Goal: Task Accomplishment & Management: Manage account settings

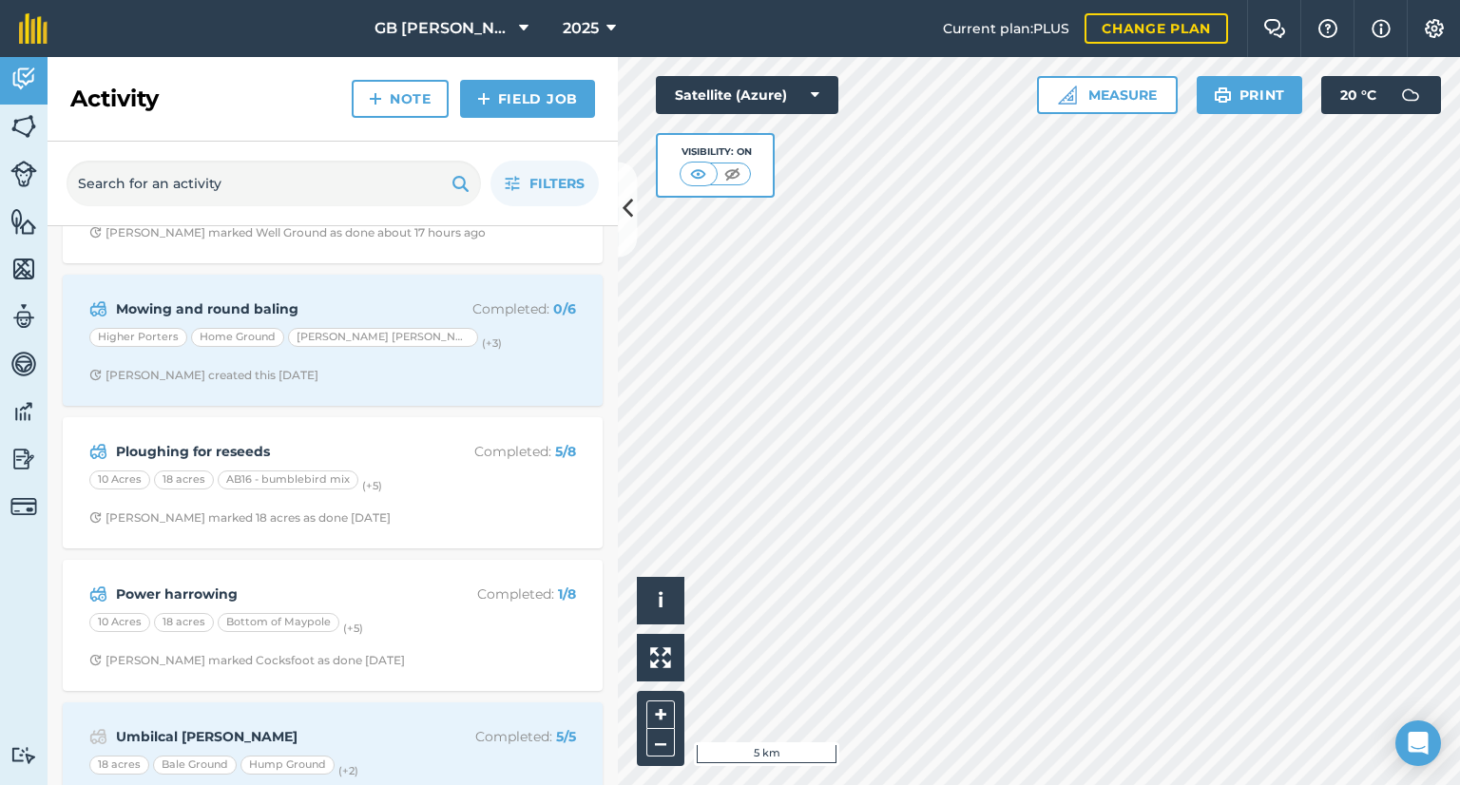
scroll to position [106, 0]
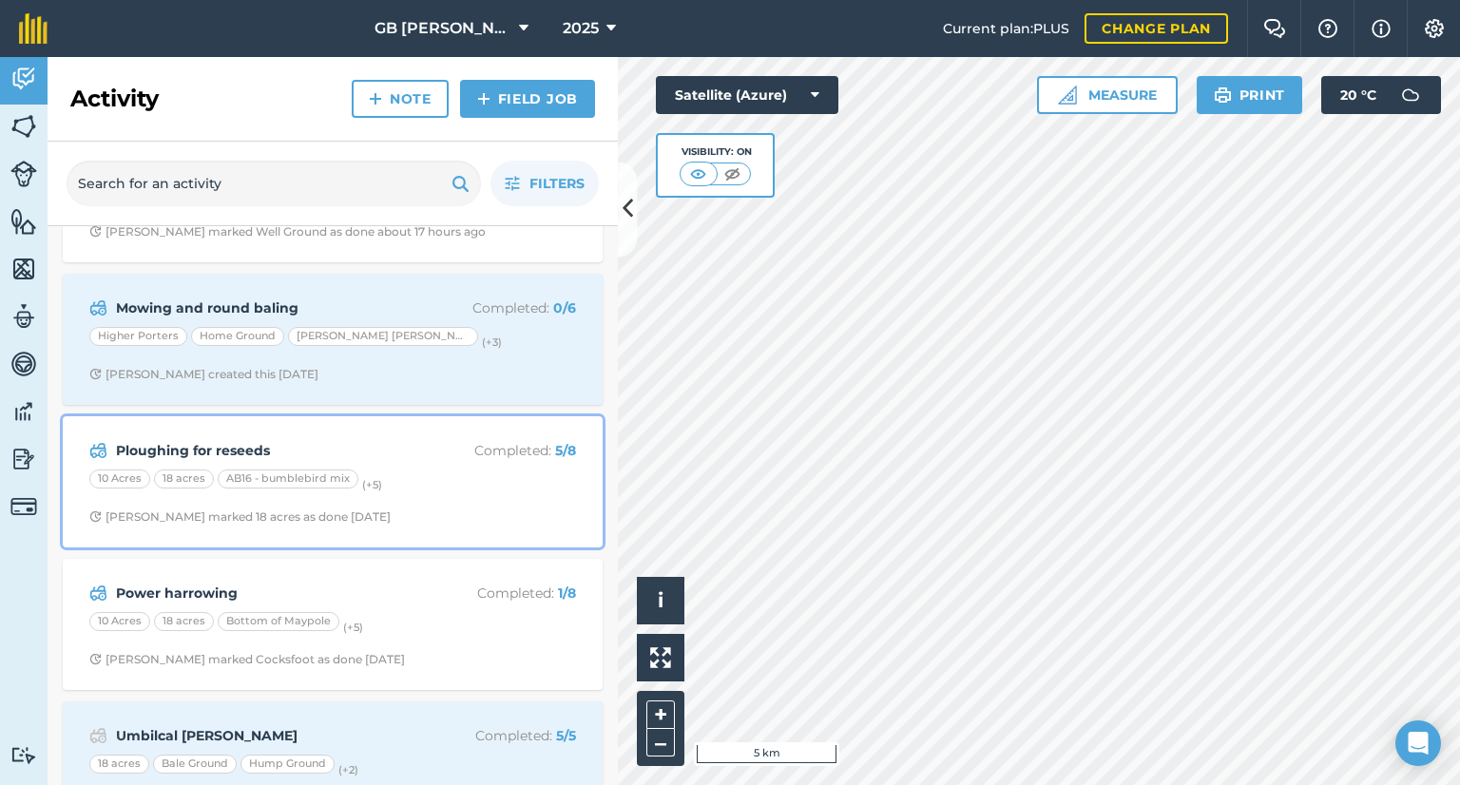
click at [416, 526] on div "Ploughing for reseeds Completed : 5 / 8 10 Acres 18 acres AB16 - bumblebird mix…" at bounding box center [332, 482] width 517 height 108
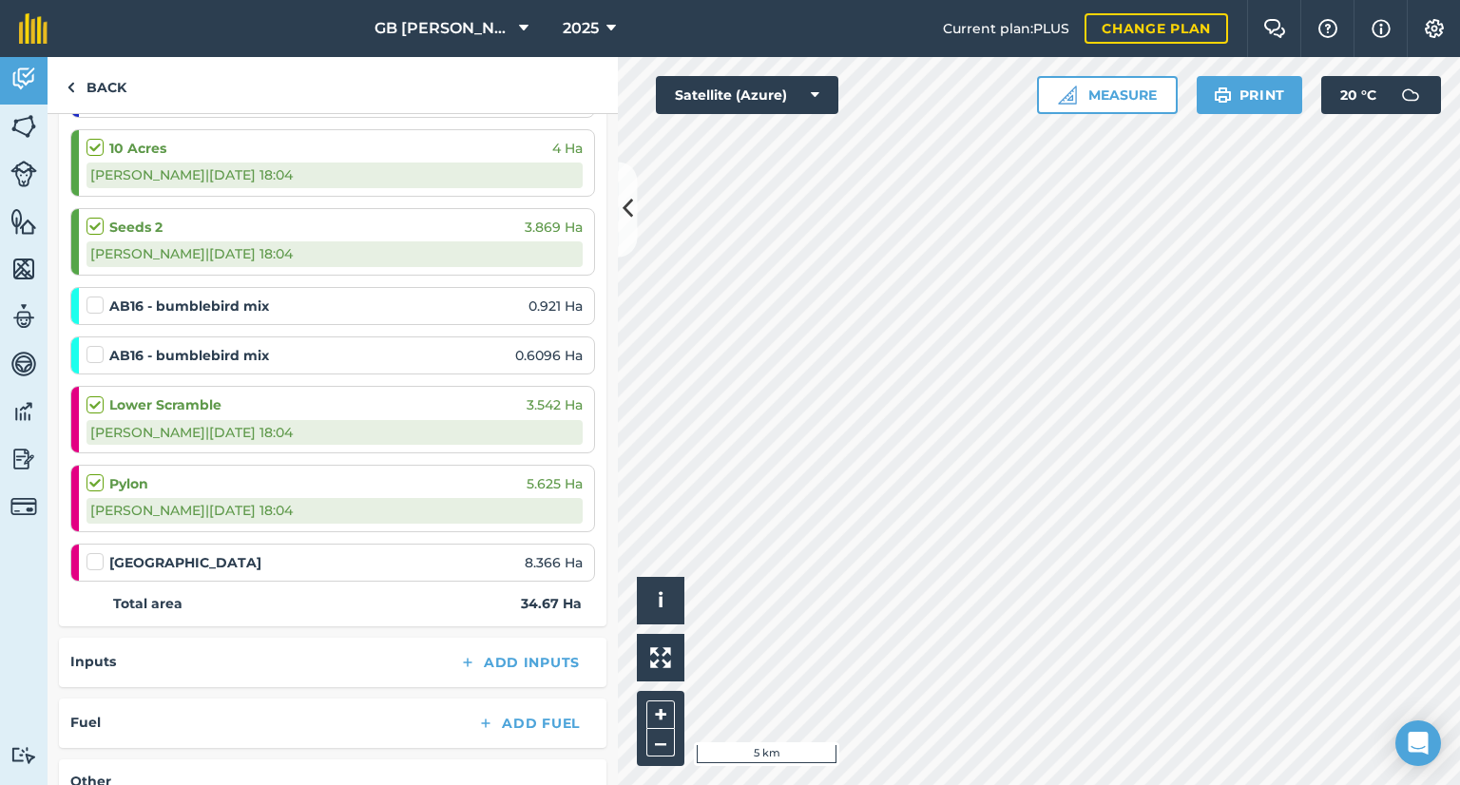
scroll to position [371, 0]
click at [118, 103] on link "Back" at bounding box center [97, 85] width 98 height 56
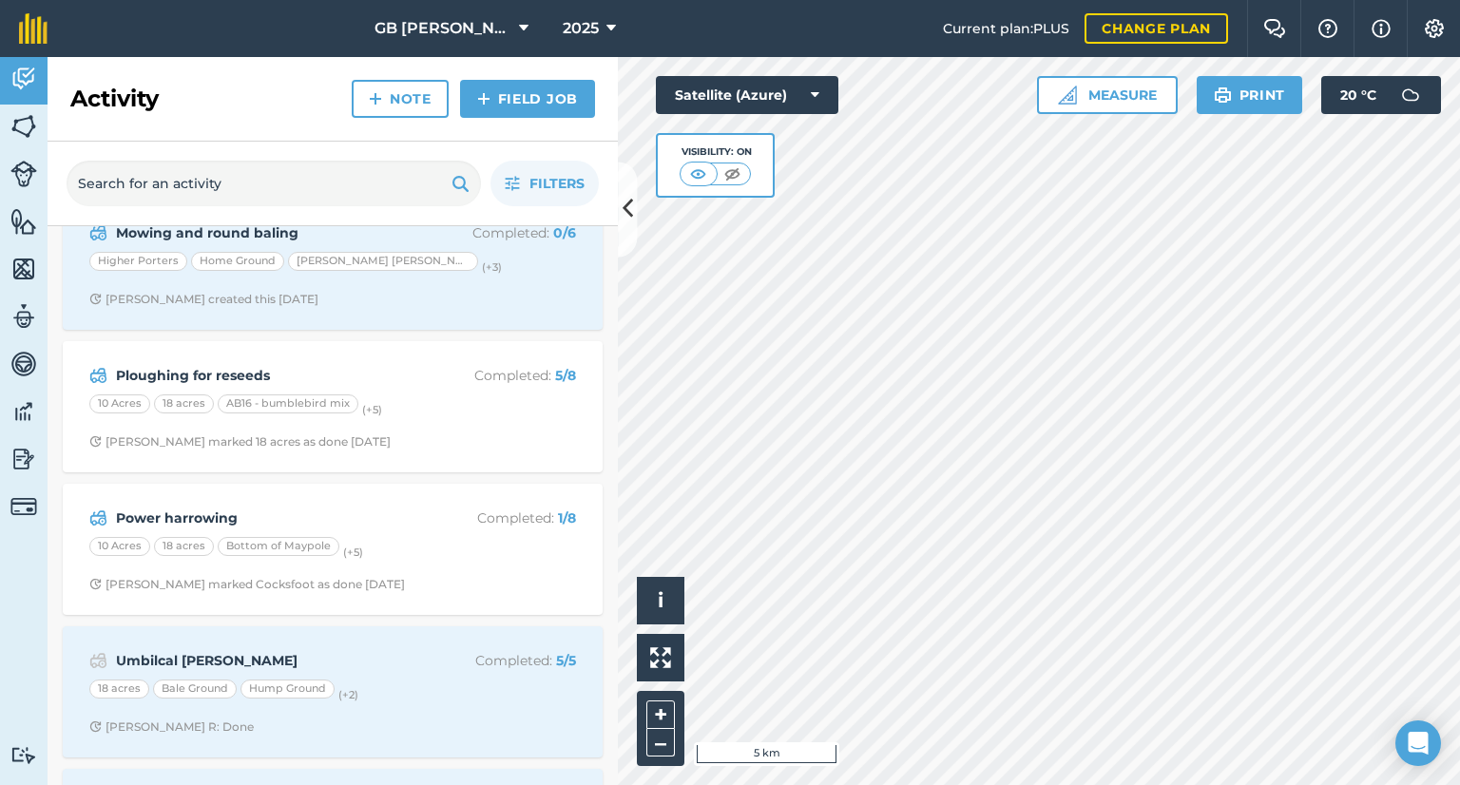
scroll to position [183, 0]
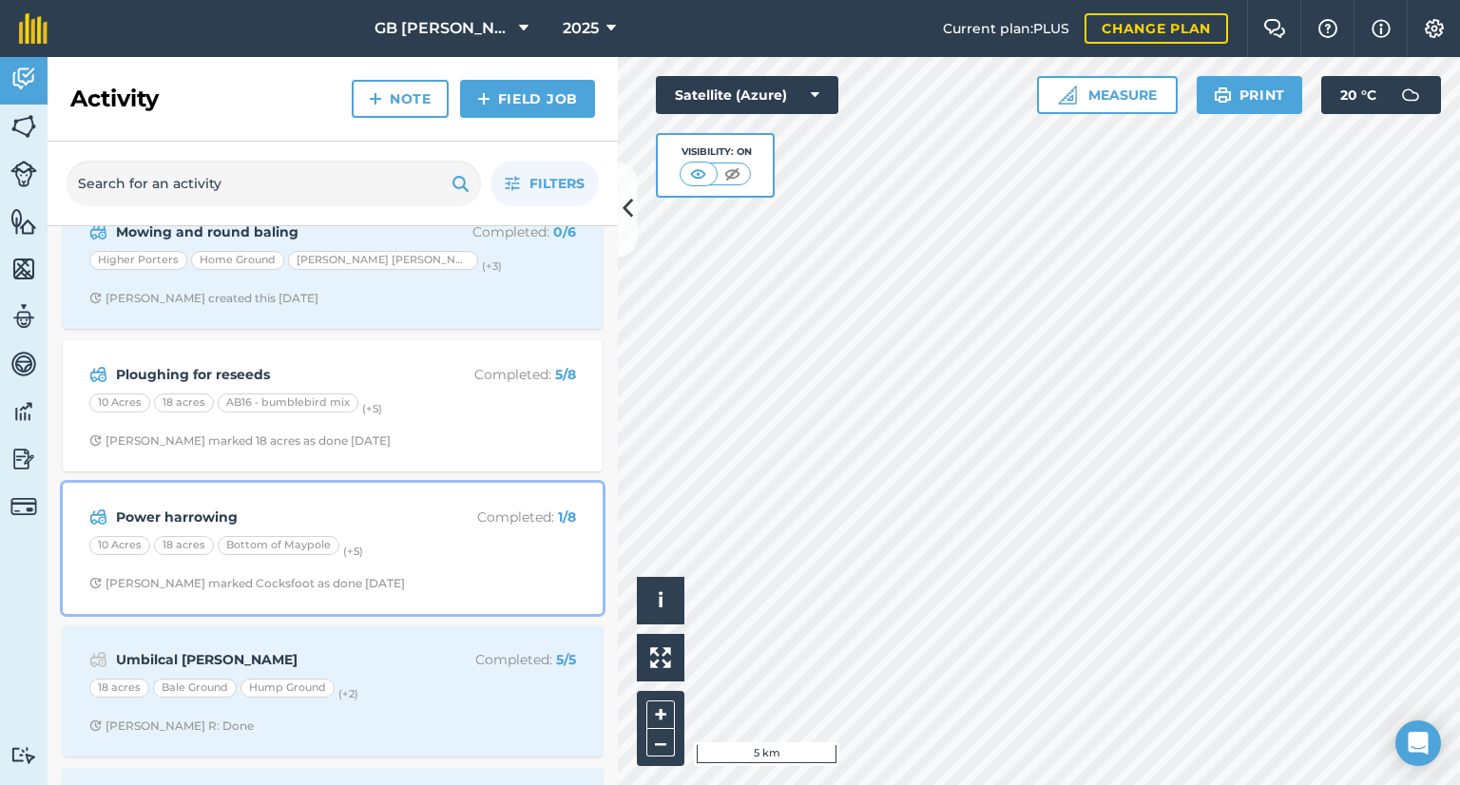
click at [459, 576] on span "[PERSON_NAME] marked Cocksfoot as done [DATE]" at bounding box center [332, 583] width 487 height 15
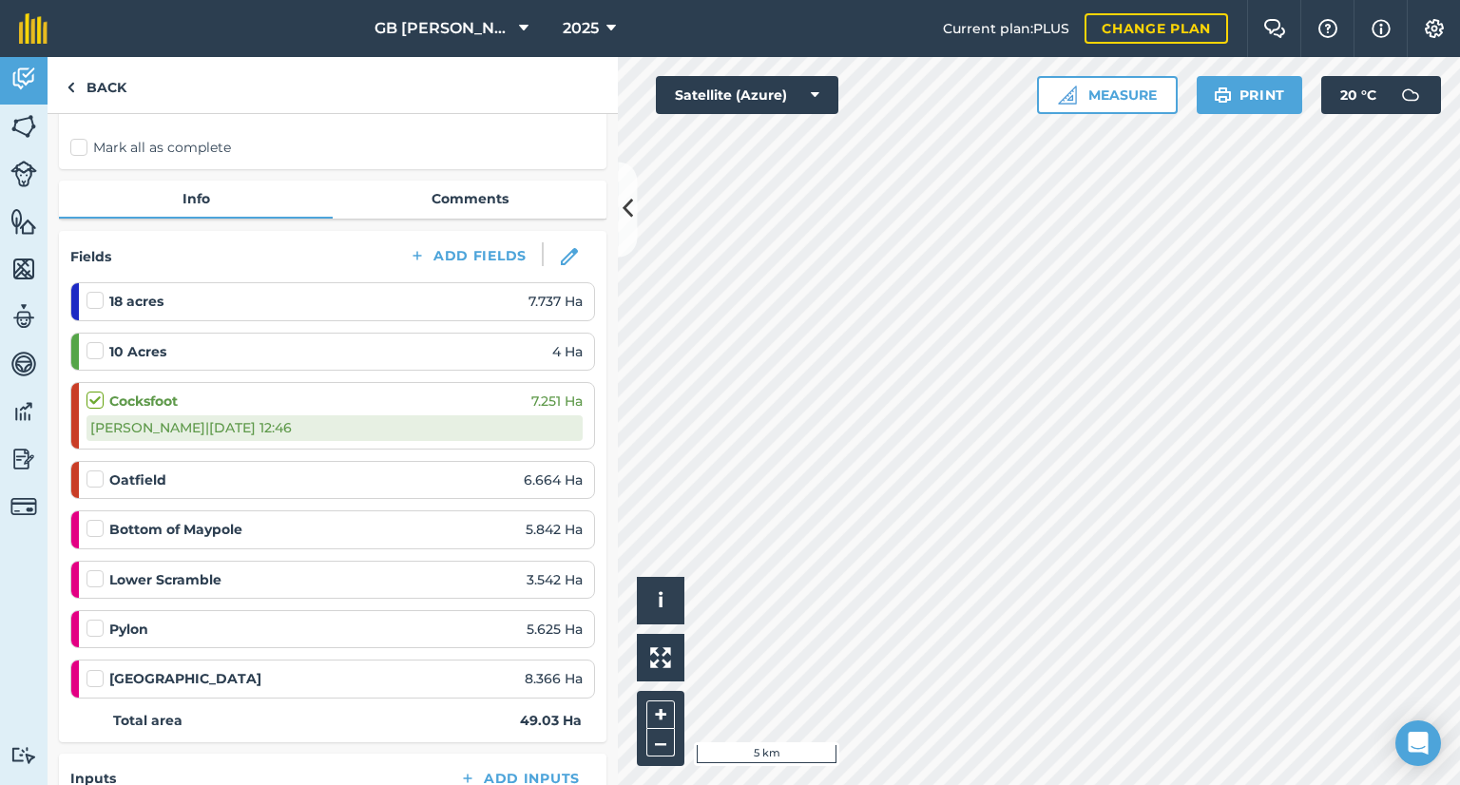
scroll to position [141, 0]
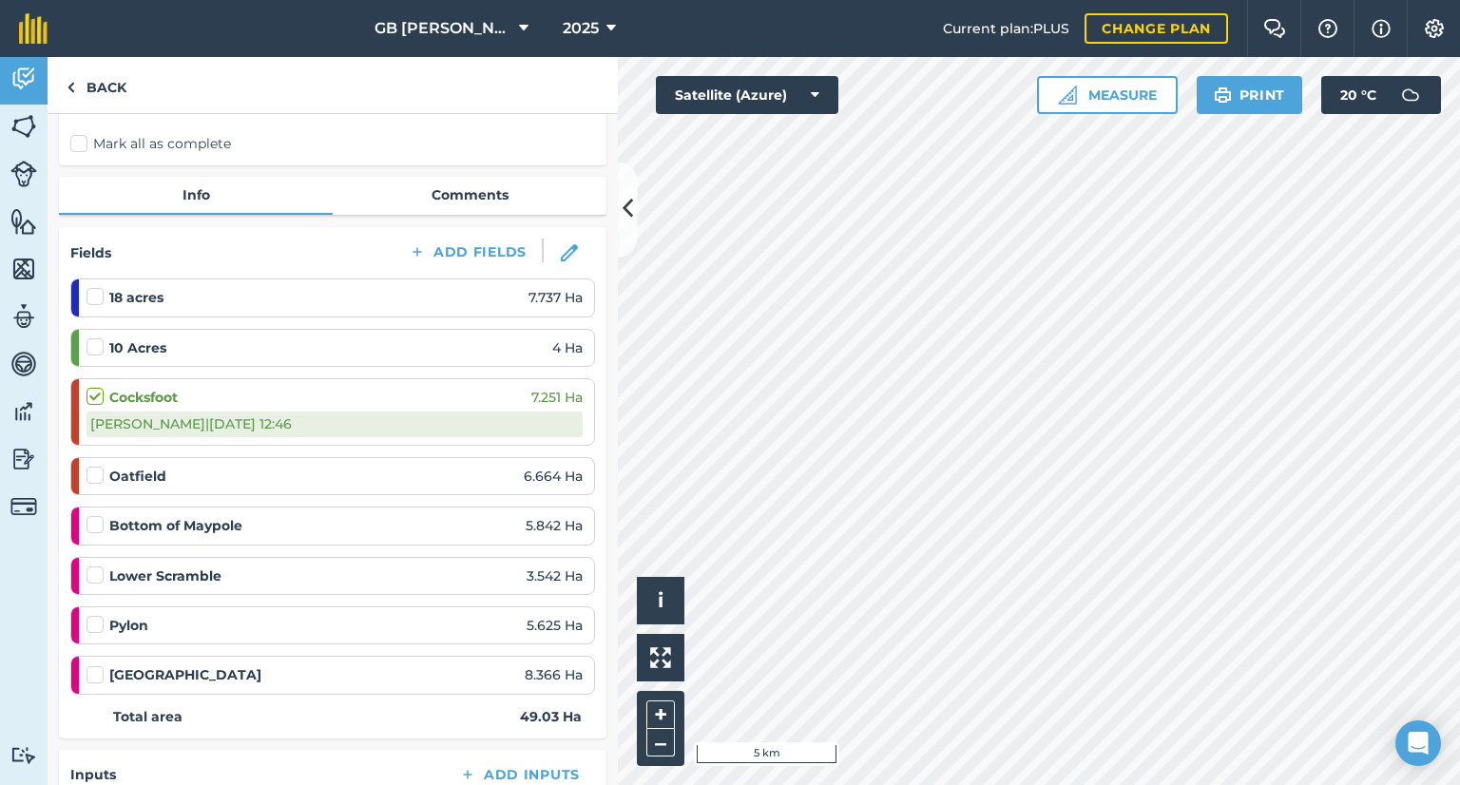
click at [95, 287] on label at bounding box center [98, 287] width 23 height 0
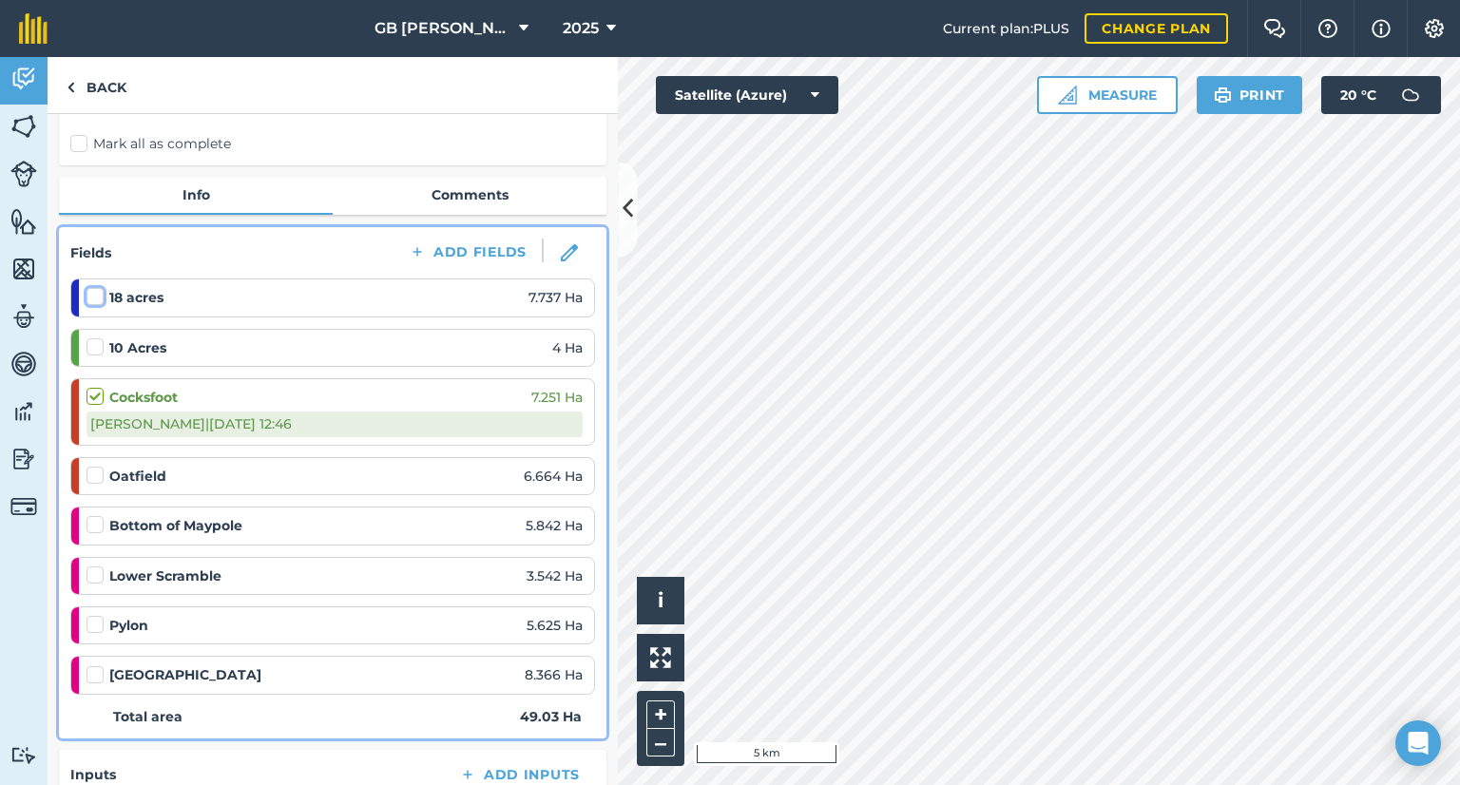
click at [95, 295] on input "checkbox" at bounding box center [93, 293] width 12 height 12
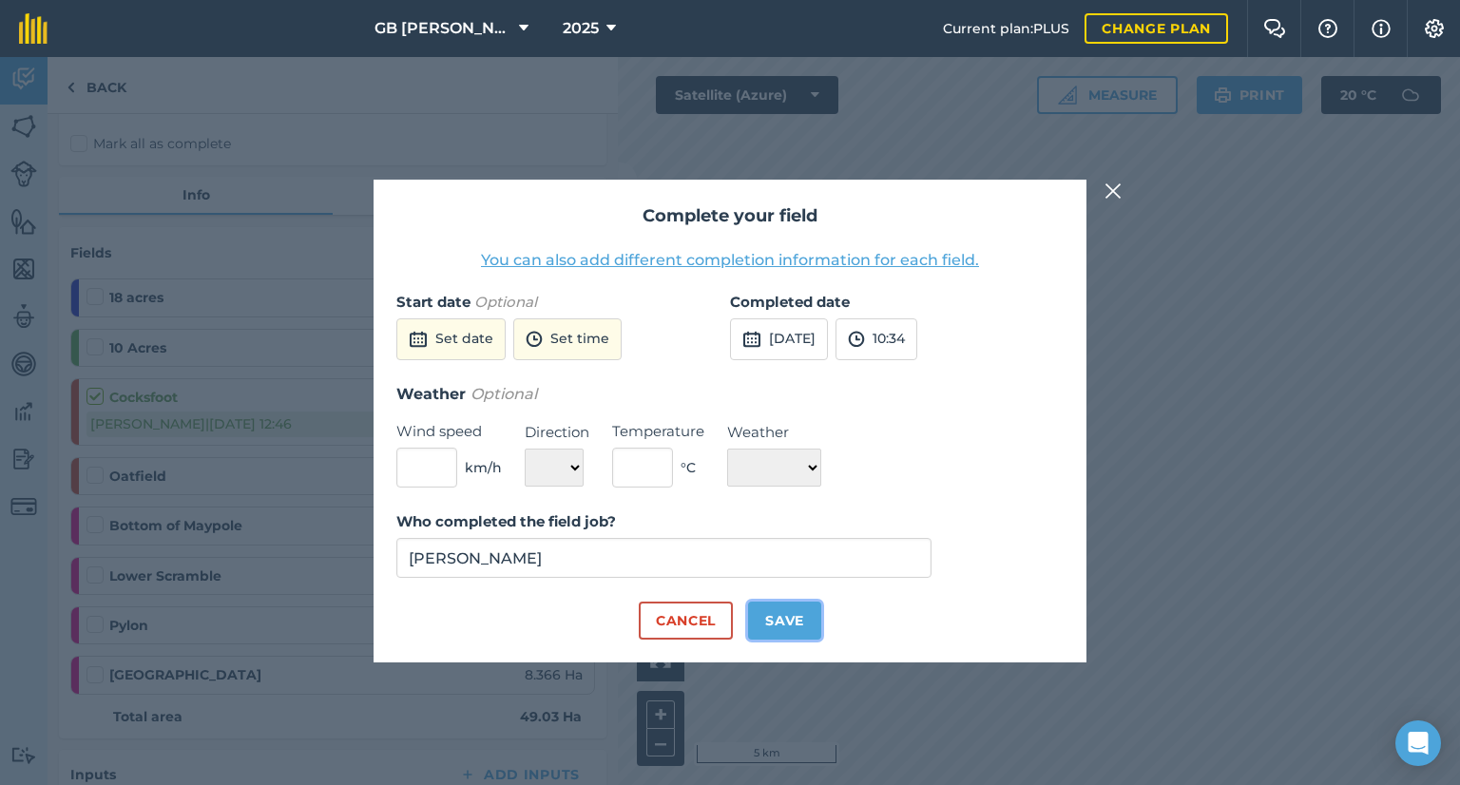
click at [802, 617] on button "Save" at bounding box center [784, 621] width 73 height 38
checkbox input "true"
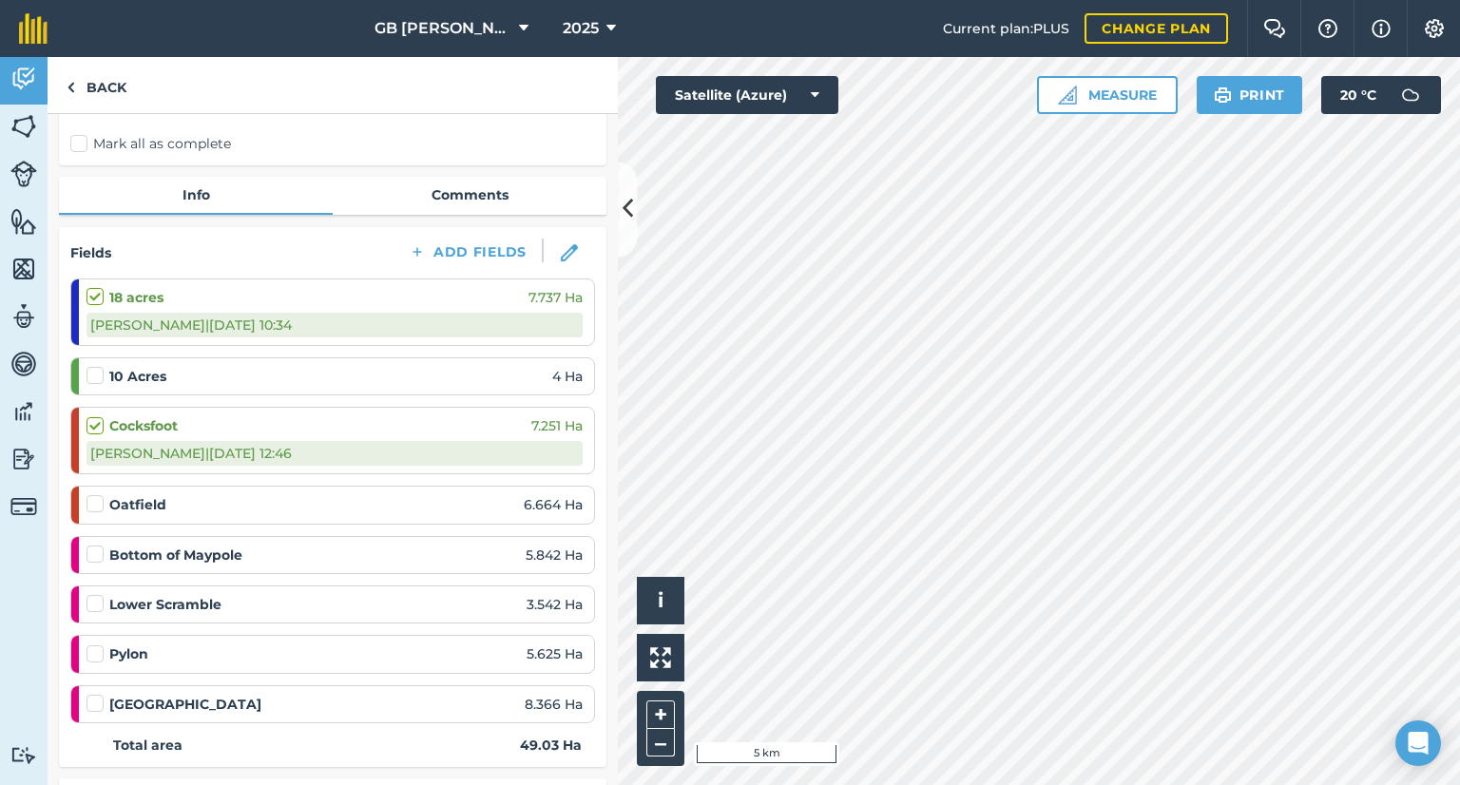
click at [101, 494] on label at bounding box center [98, 494] width 23 height 0
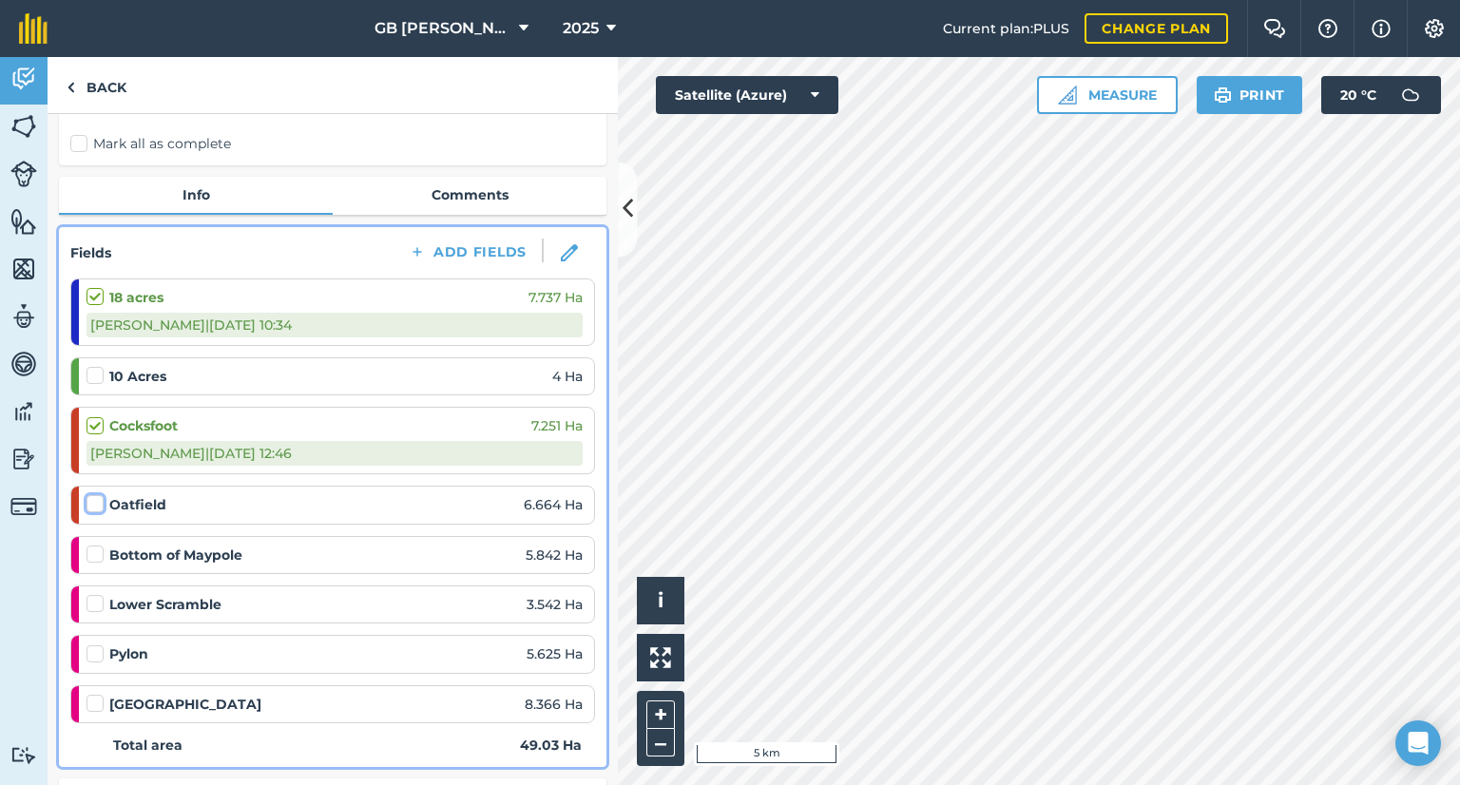
click at [99, 503] on input "checkbox" at bounding box center [93, 500] width 12 height 12
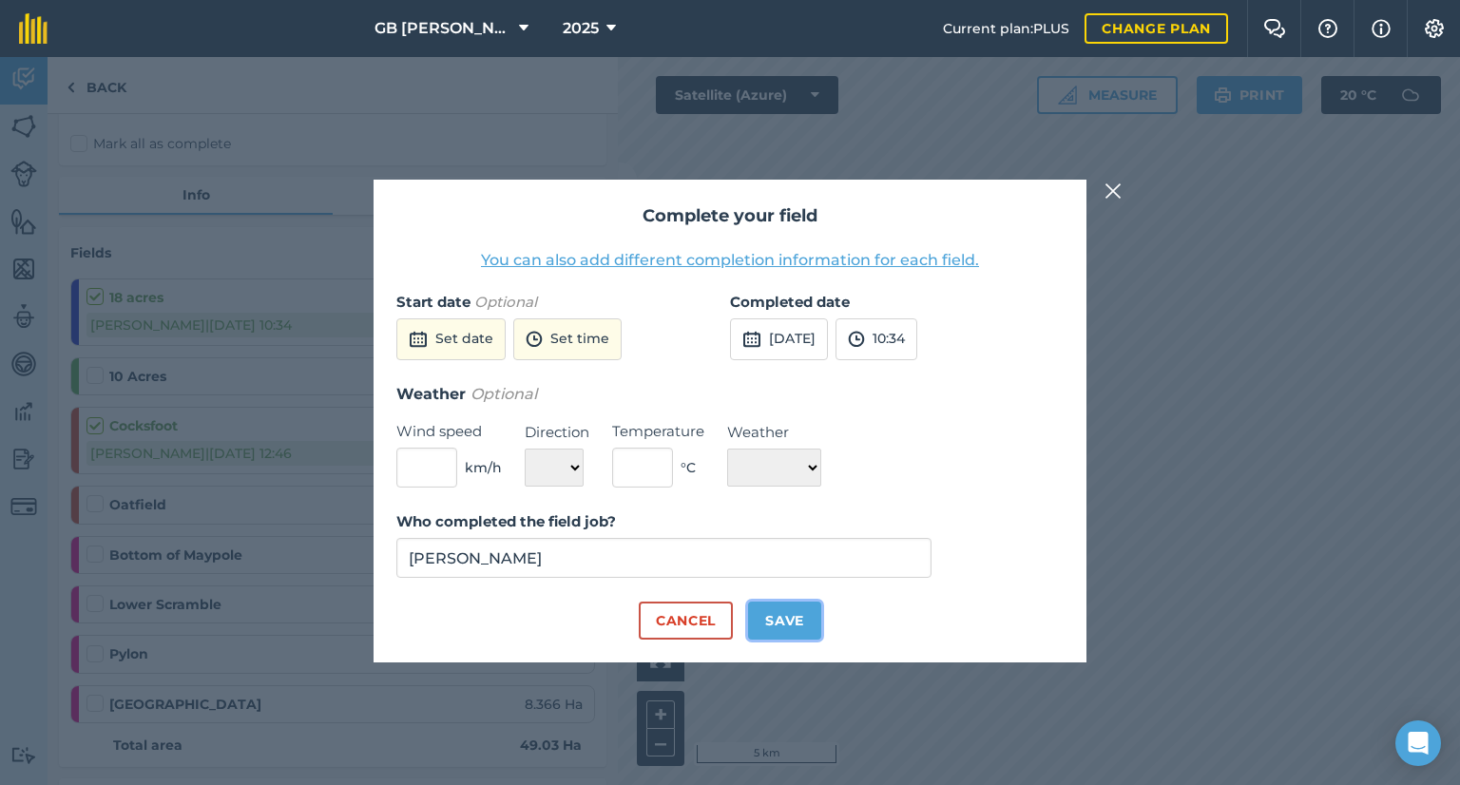
click at [808, 623] on button "Save" at bounding box center [784, 621] width 73 height 38
checkbox input "true"
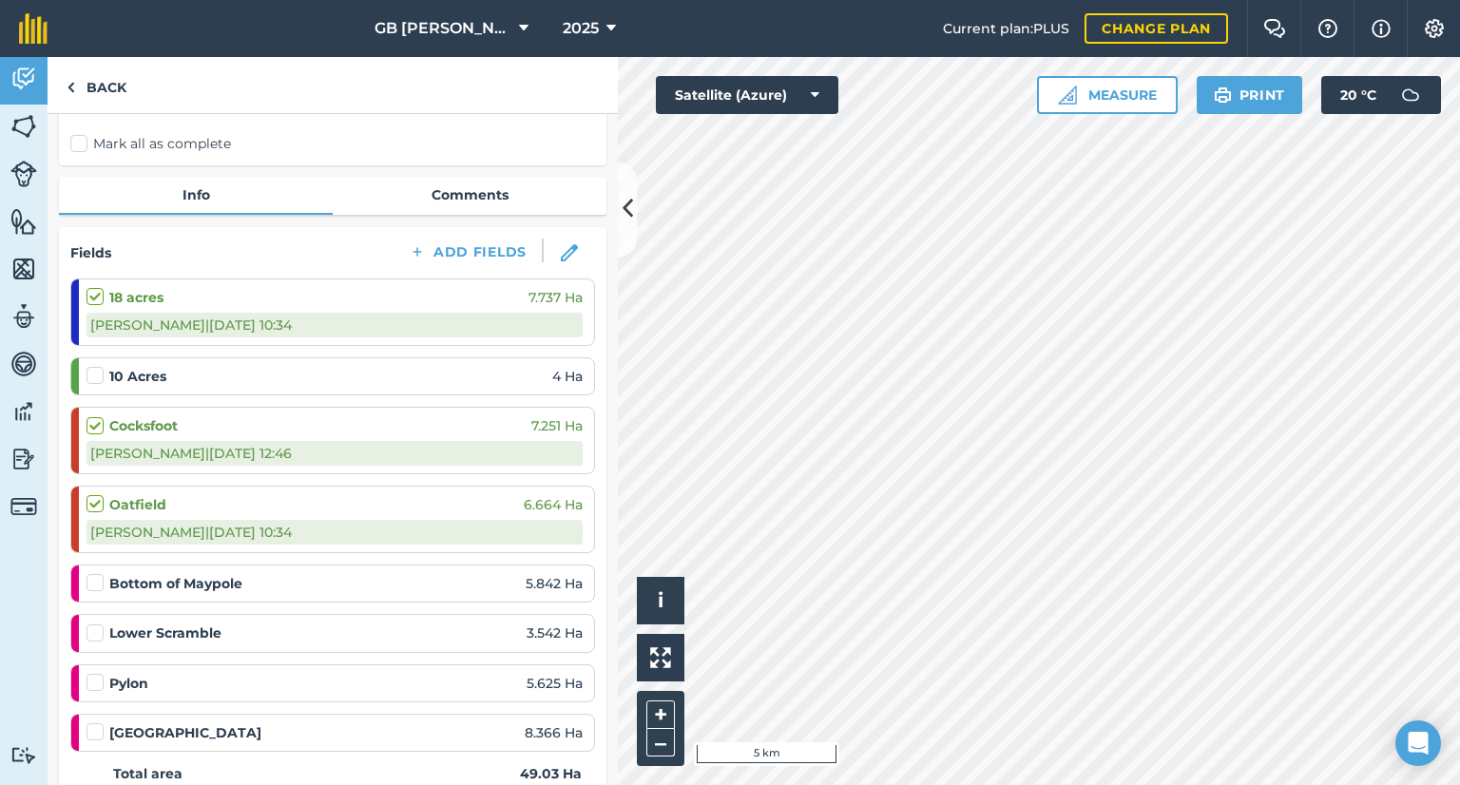
click at [95, 573] on label at bounding box center [98, 573] width 23 height 0
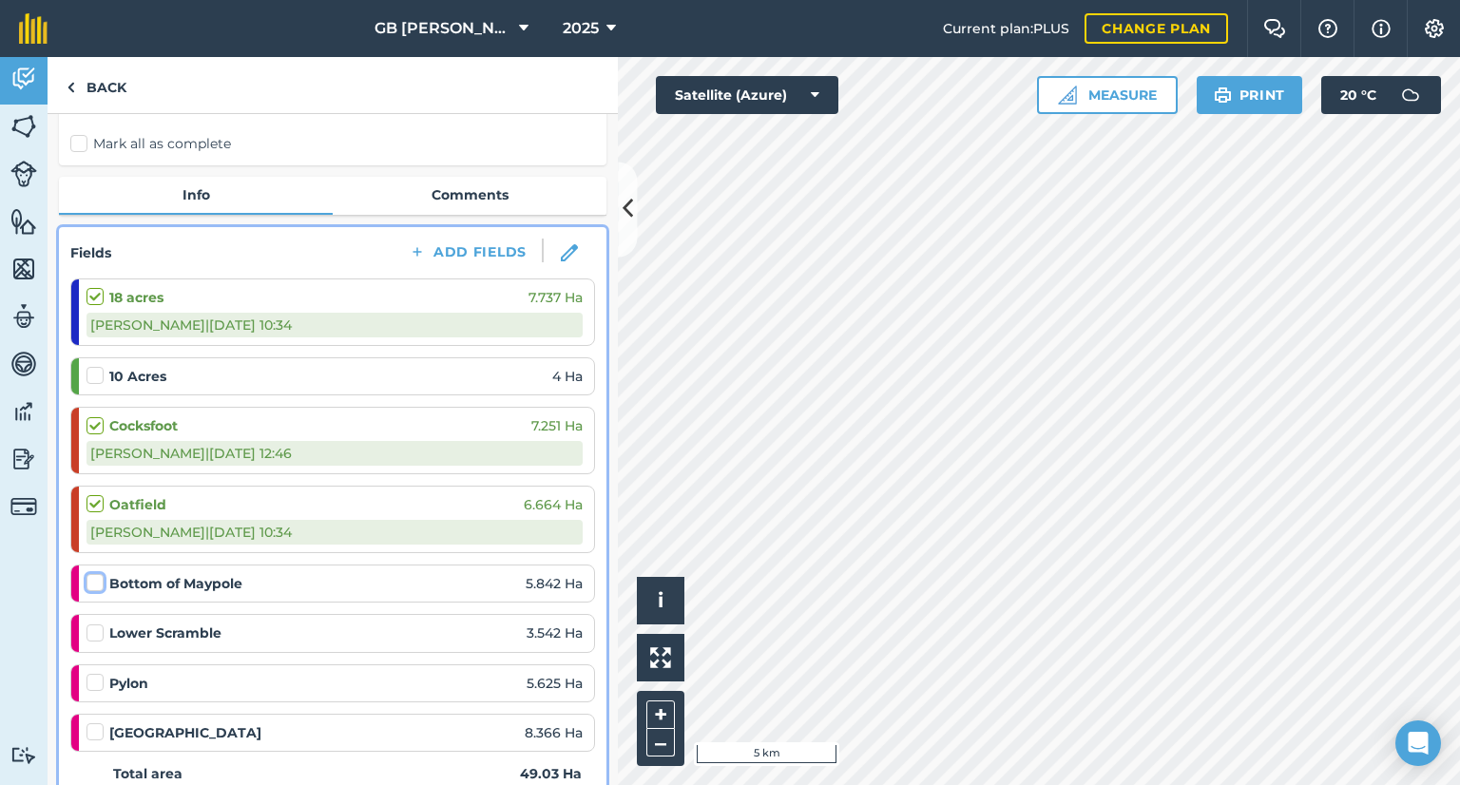
click at [95, 586] on input "checkbox" at bounding box center [93, 579] width 12 height 12
checkbox input "false"
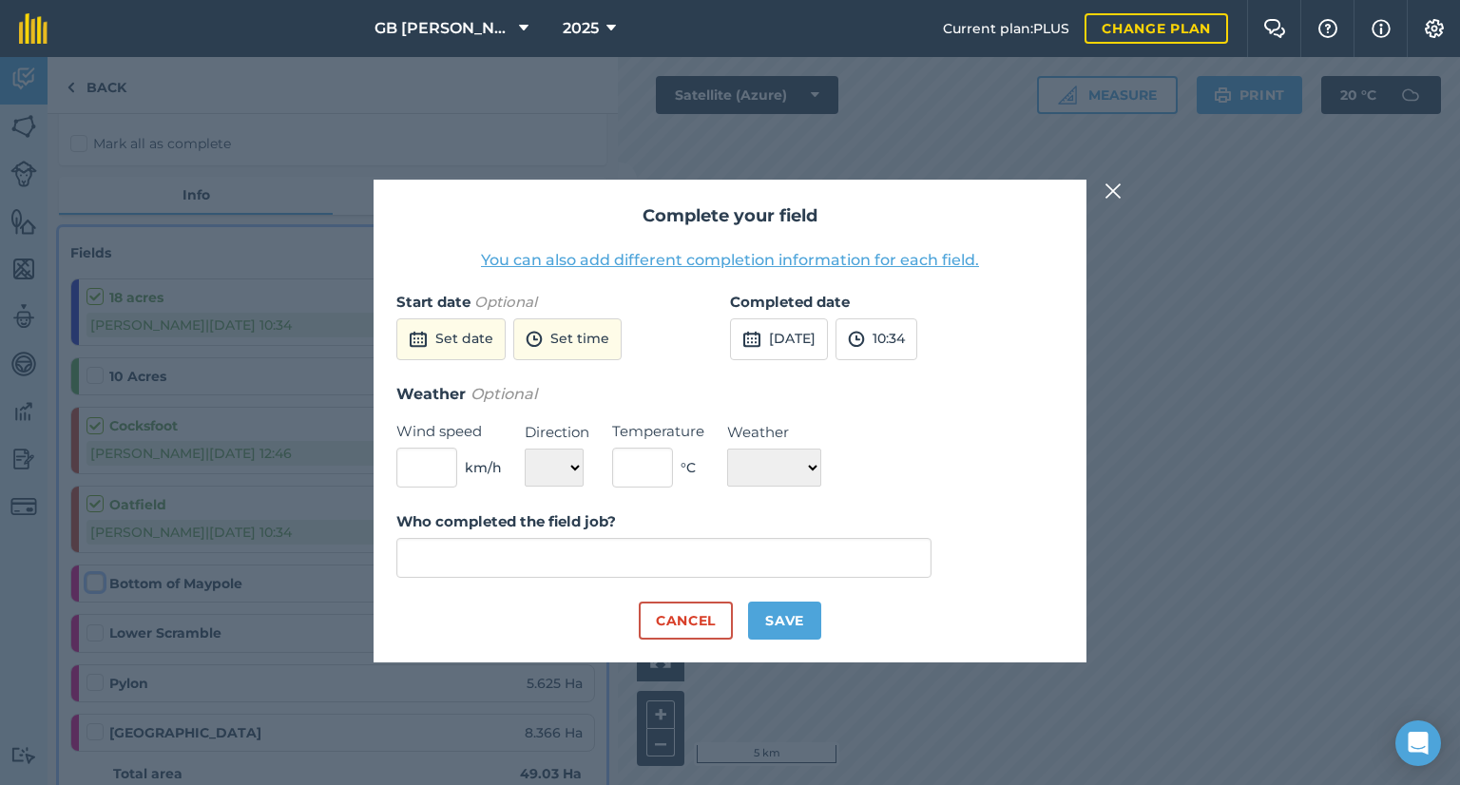
type input "[PERSON_NAME]"
click at [815, 625] on button "Save" at bounding box center [784, 621] width 73 height 38
checkbox input "true"
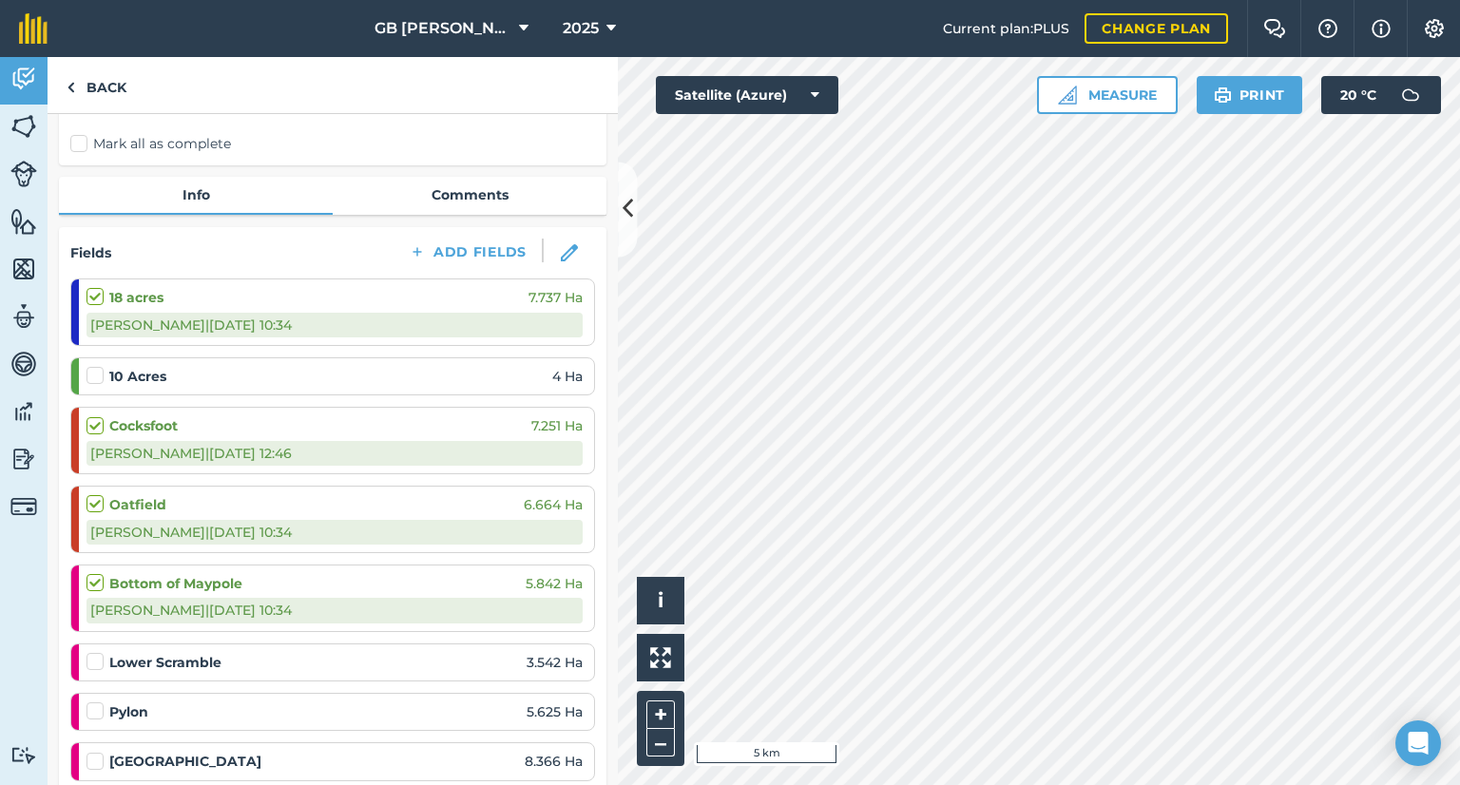
click at [87, 652] on label at bounding box center [98, 652] width 23 height 0
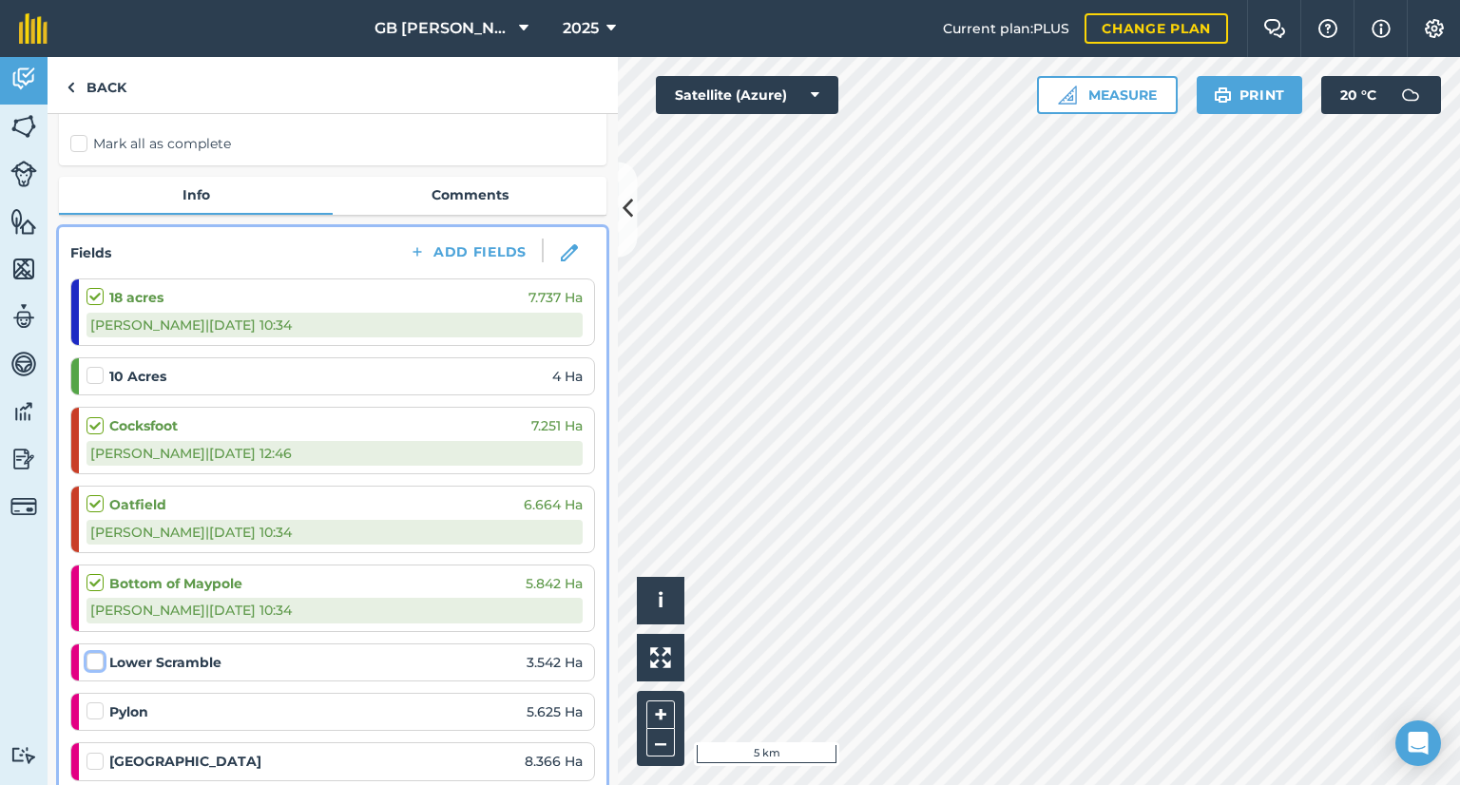
click at [87, 654] on input "checkbox" at bounding box center [93, 658] width 12 height 12
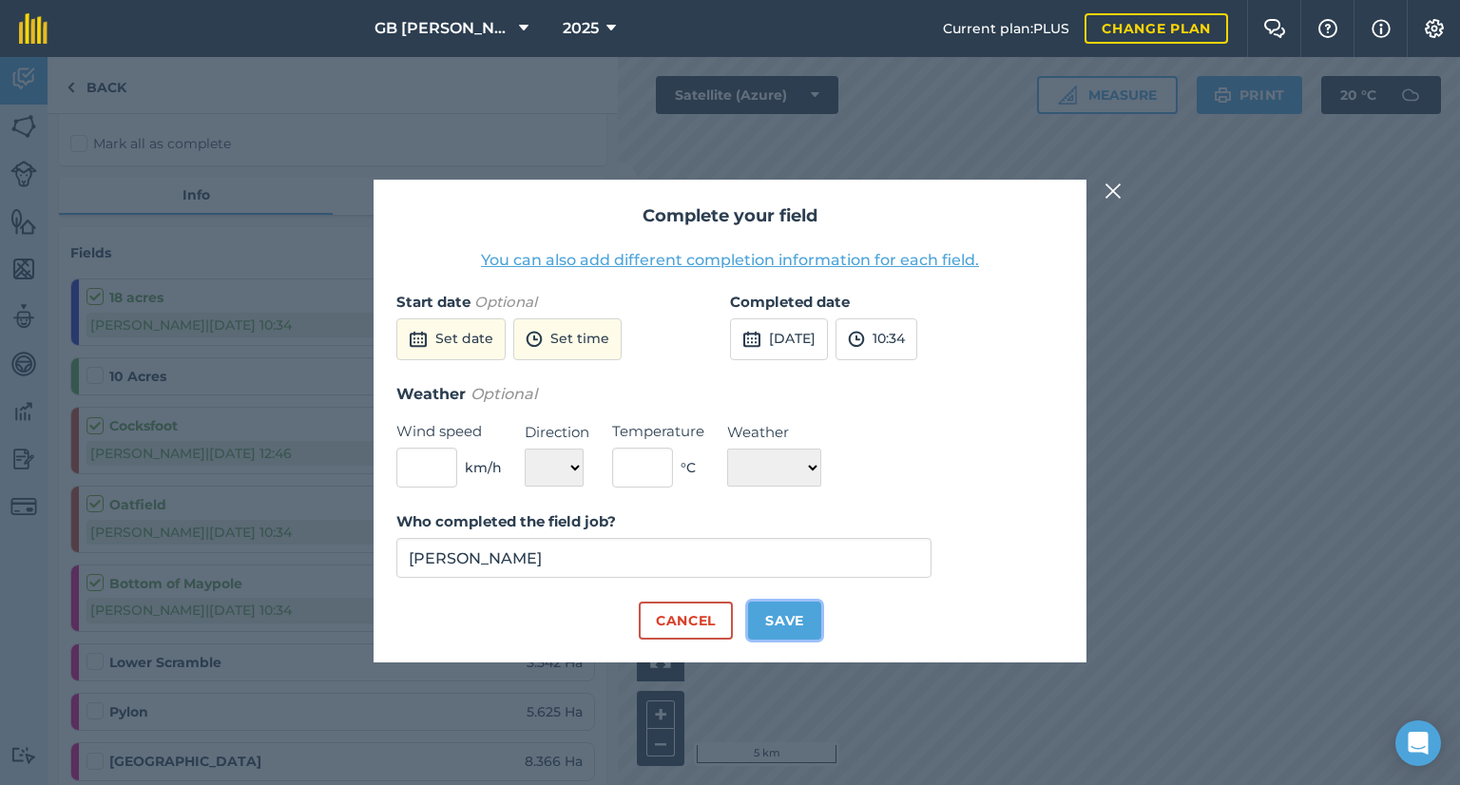
click at [784, 622] on button "Save" at bounding box center [784, 621] width 73 height 38
checkbox input "true"
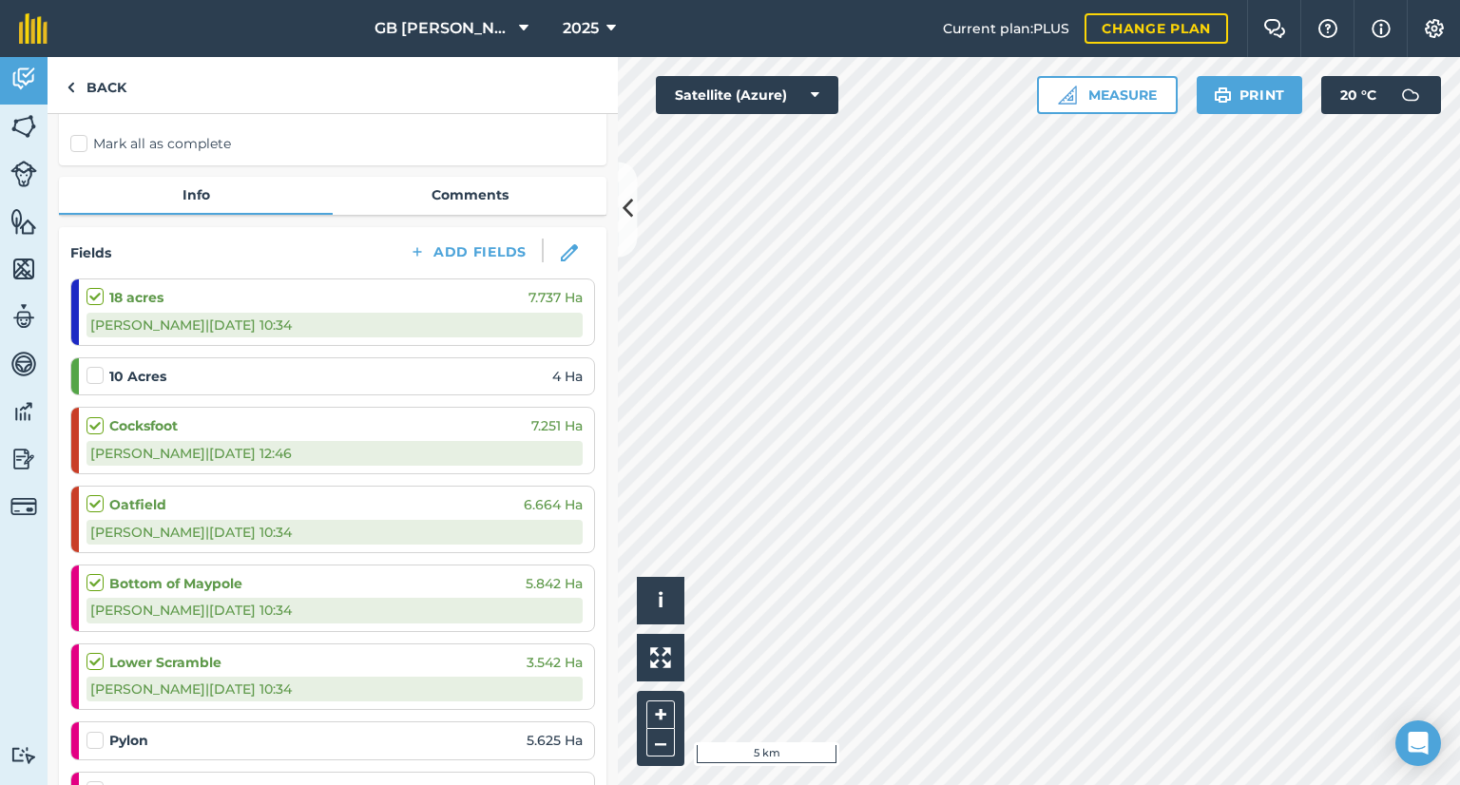
click at [95, 731] on label at bounding box center [98, 731] width 23 height 0
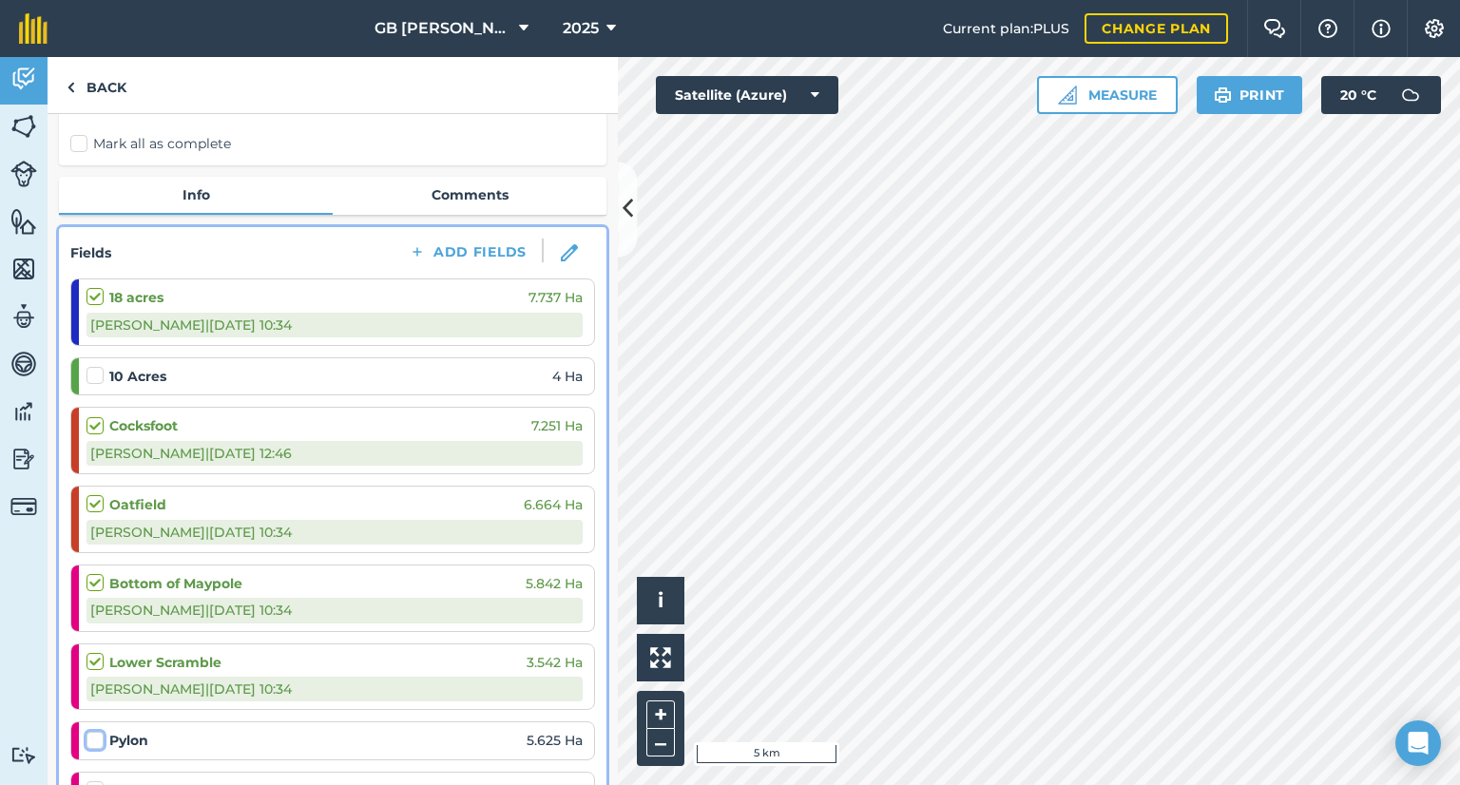
click at [95, 743] on input "checkbox" at bounding box center [93, 737] width 12 height 12
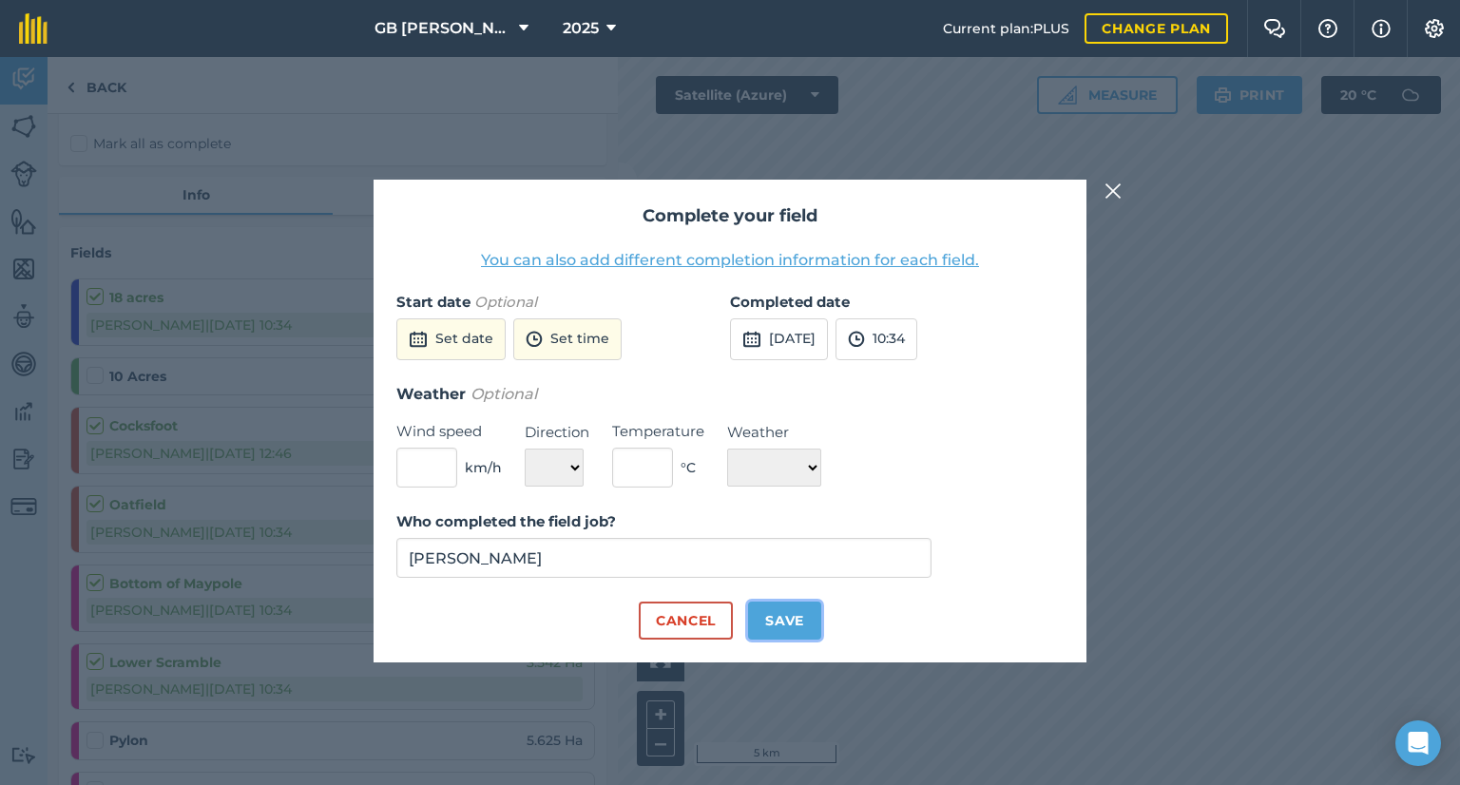
click at [770, 613] on button "Save" at bounding box center [784, 621] width 73 height 38
checkbox input "true"
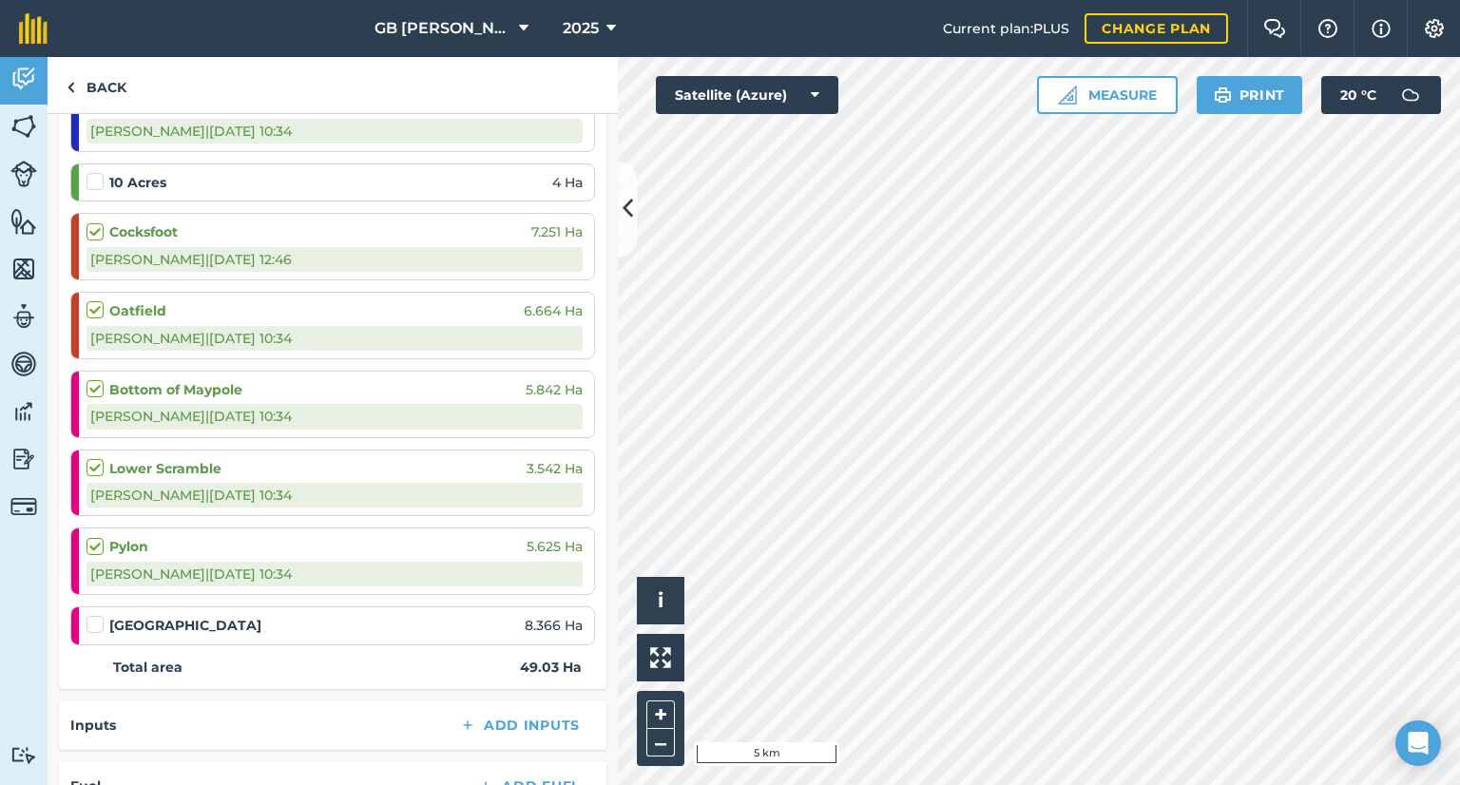
scroll to position [338, 0]
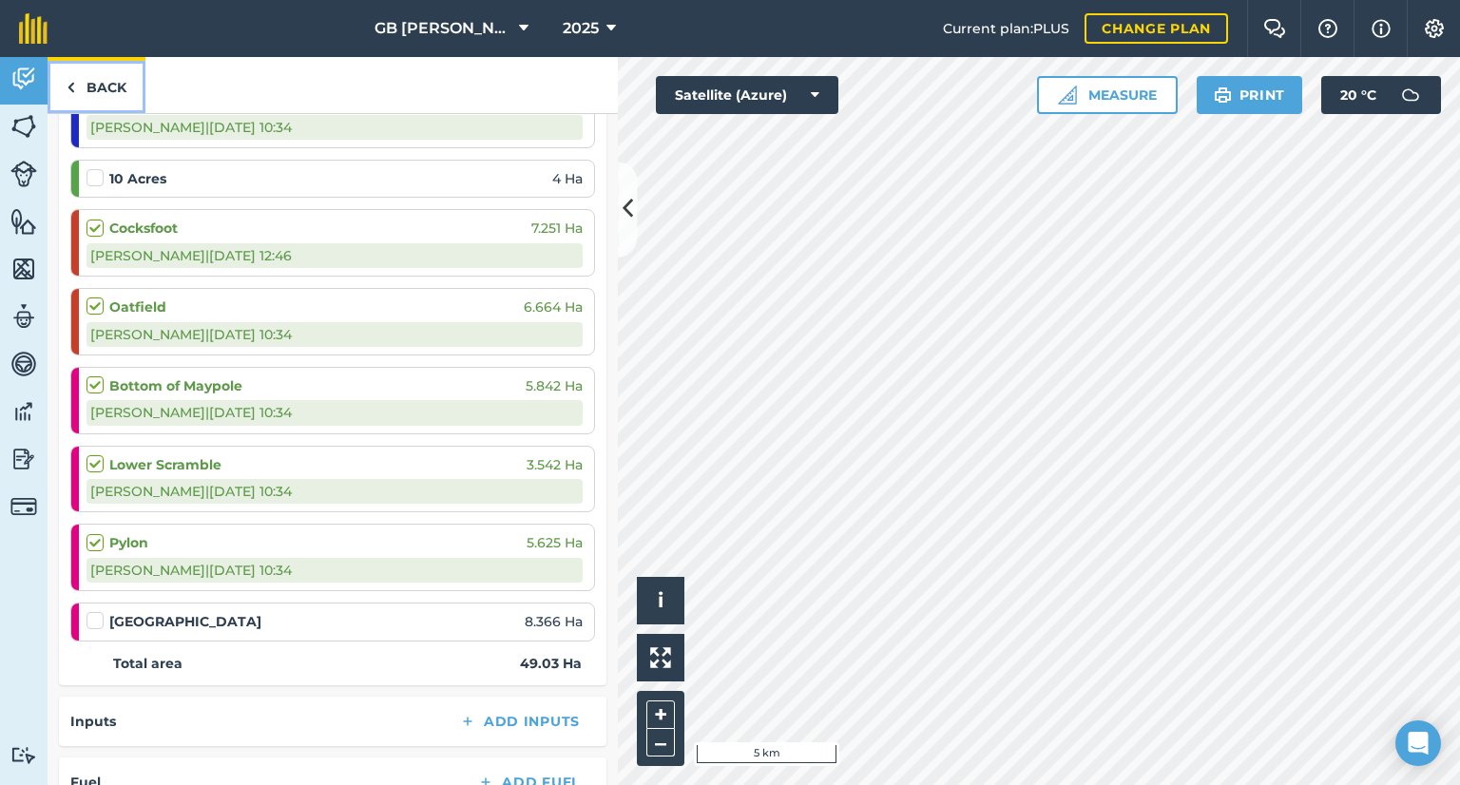
click at [112, 92] on link "Back" at bounding box center [97, 85] width 98 height 56
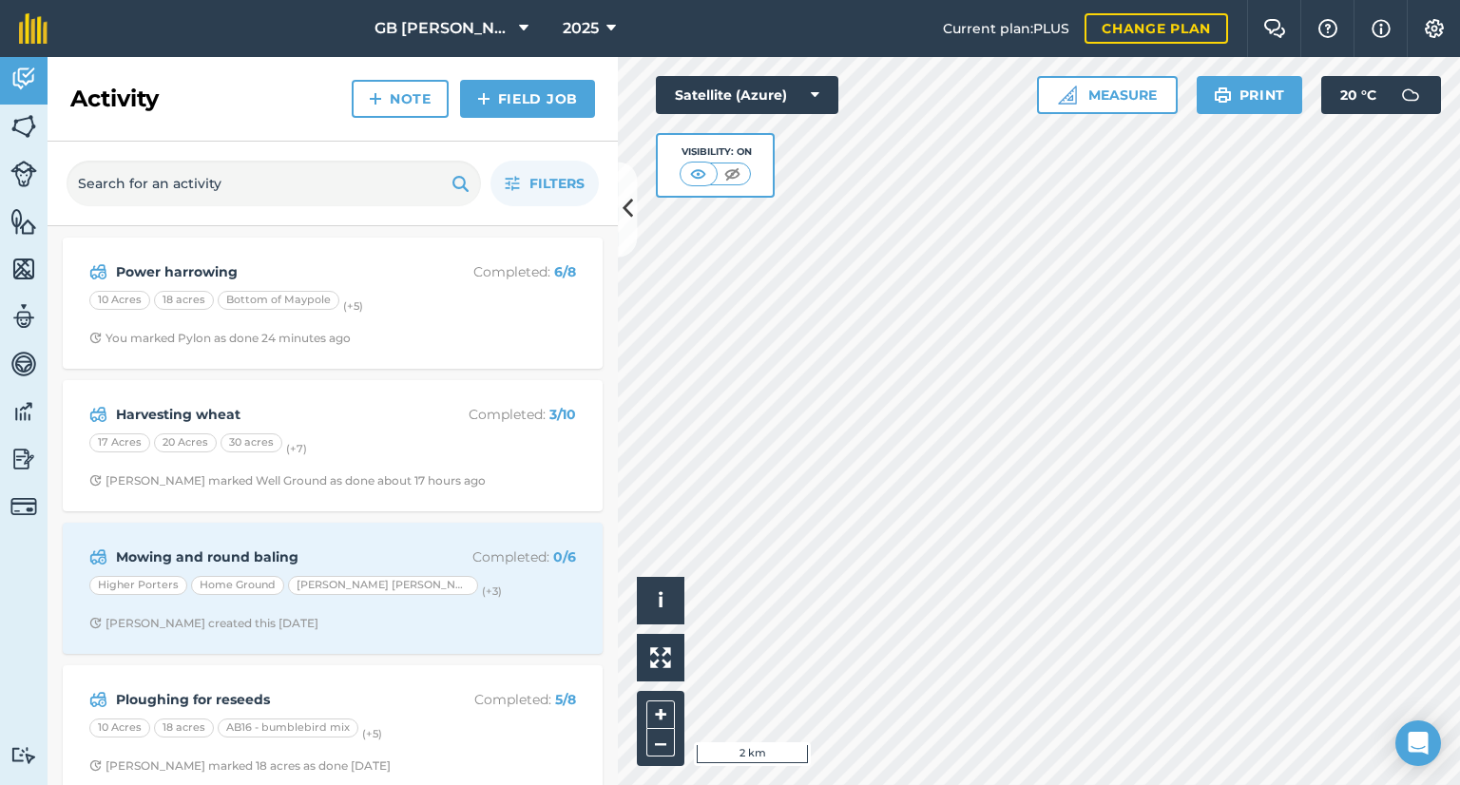
click at [1037, 784] on html "GB [PERSON_NAME] Farms 2025 Current plan : PLUS Change plan Farm Chat Help Info…" at bounding box center [730, 392] width 1460 height 785
